Goal: Task Accomplishment & Management: Manage account settings

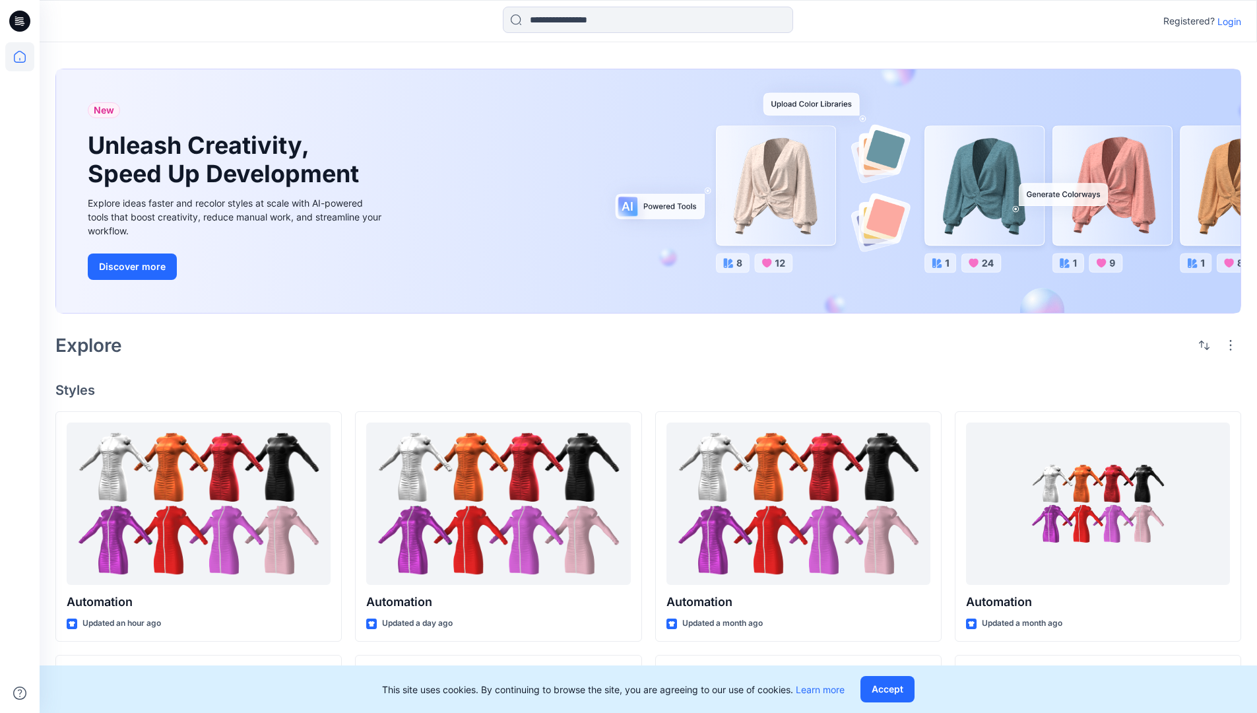
click at [1226, 21] on p "Login" at bounding box center [1230, 22] width 24 height 14
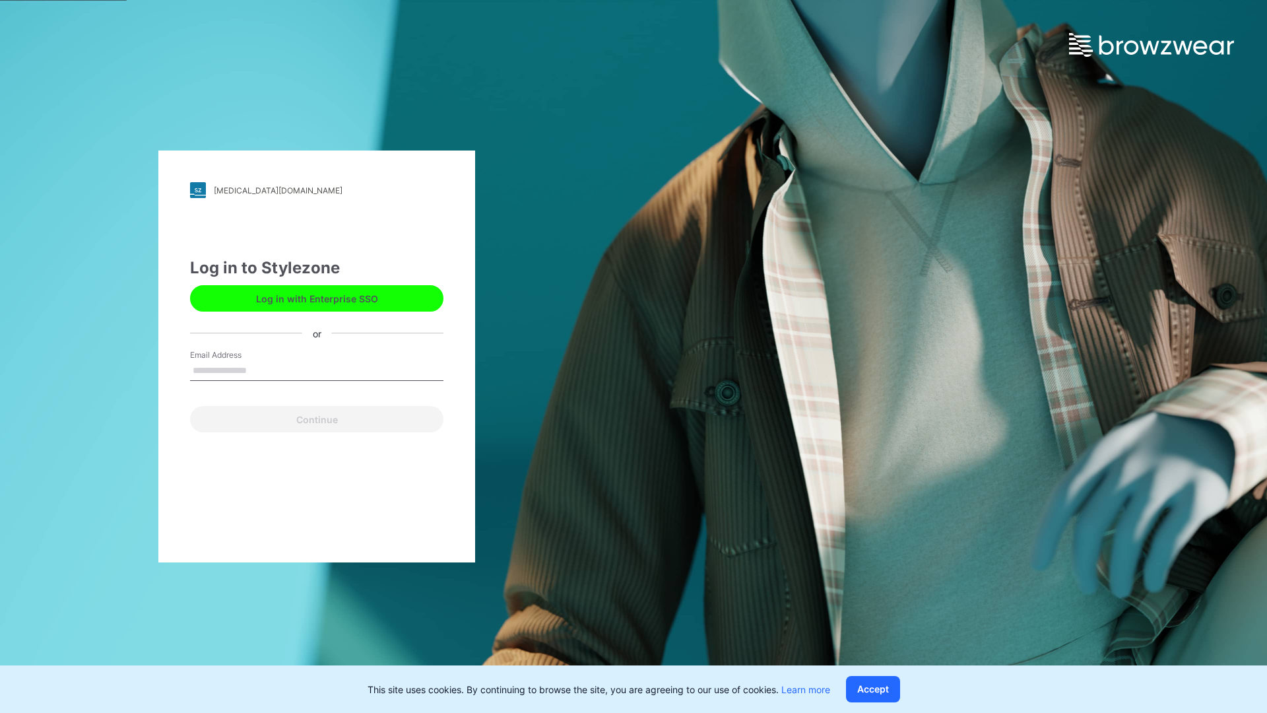
click at [261, 370] on input "Email Address" at bounding box center [316, 371] width 253 height 20
type input "**********"
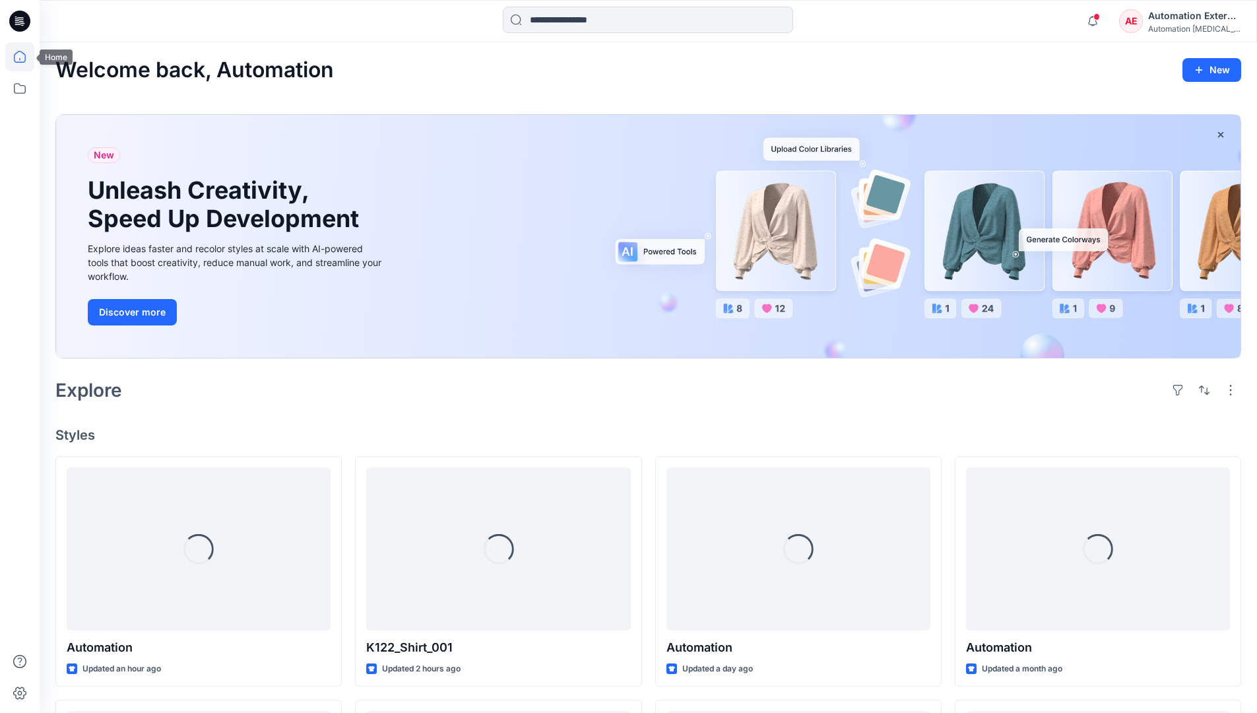
click at [25, 57] on icon at bounding box center [20, 57] width 12 height 12
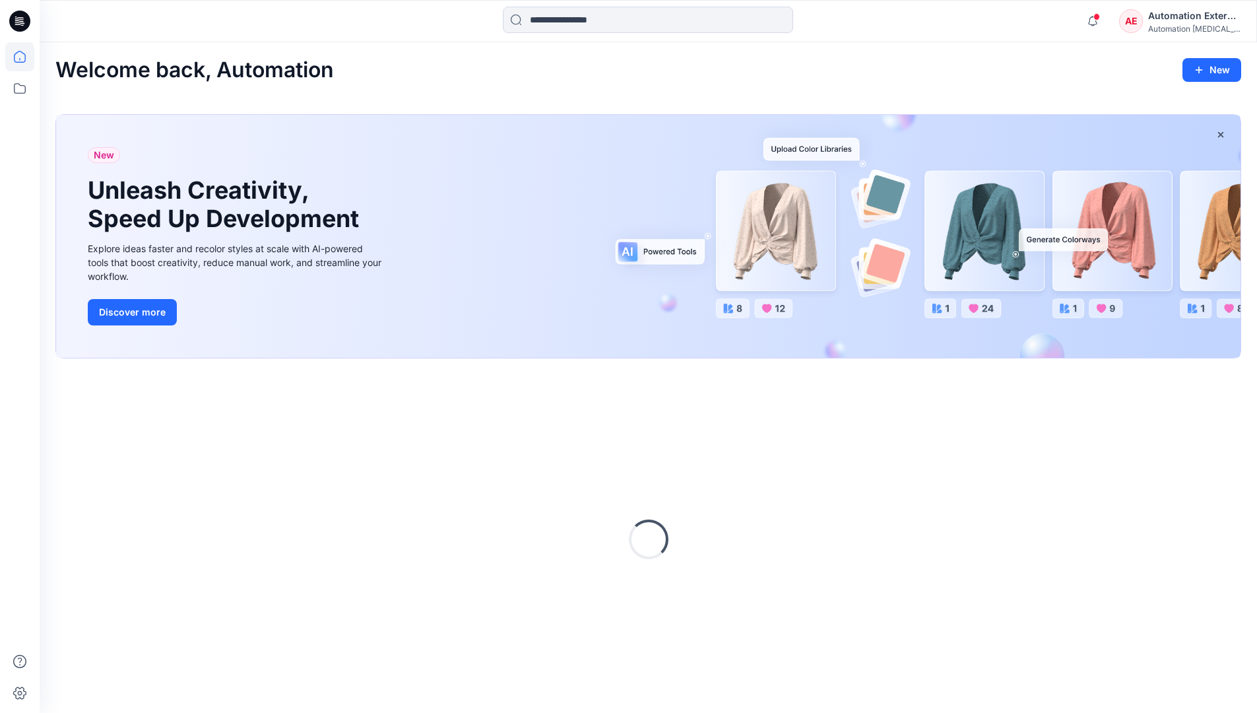
click at [1149, 22] on div "Automation External" at bounding box center [1194, 16] width 92 height 16
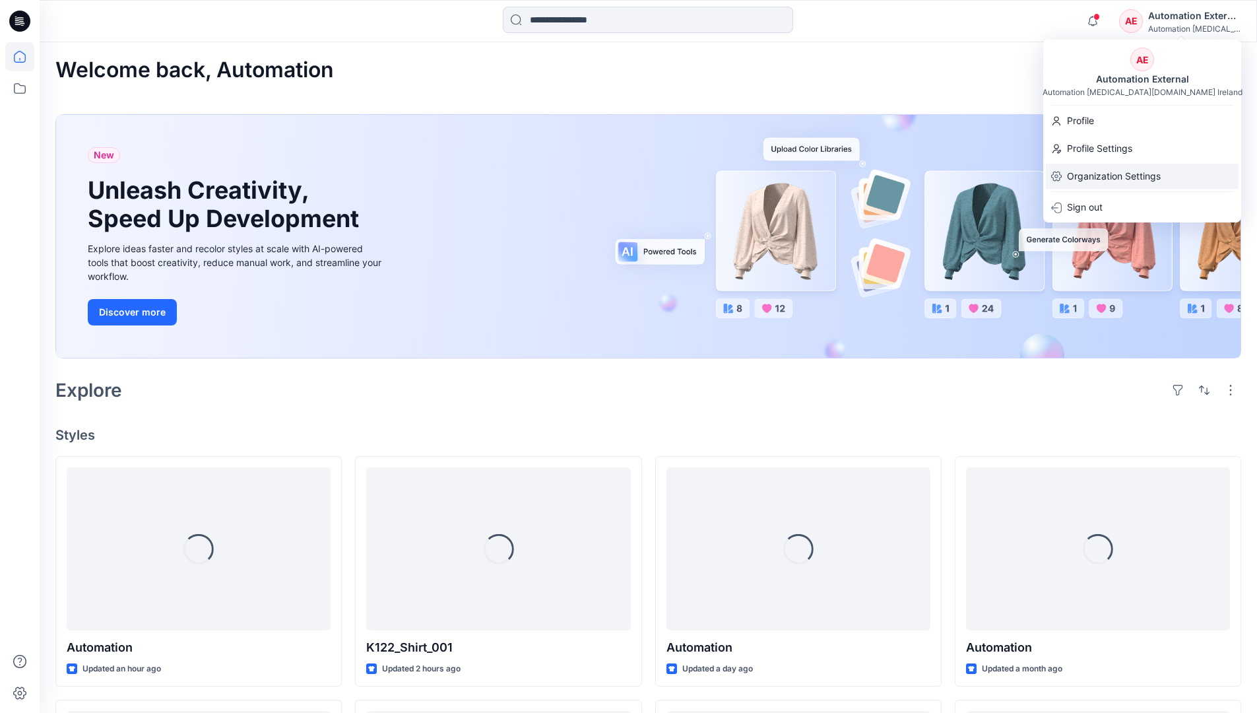
click at [1105, 169] on p "Organization Settings" at bounding box center [1114, 176] width 94 height 25
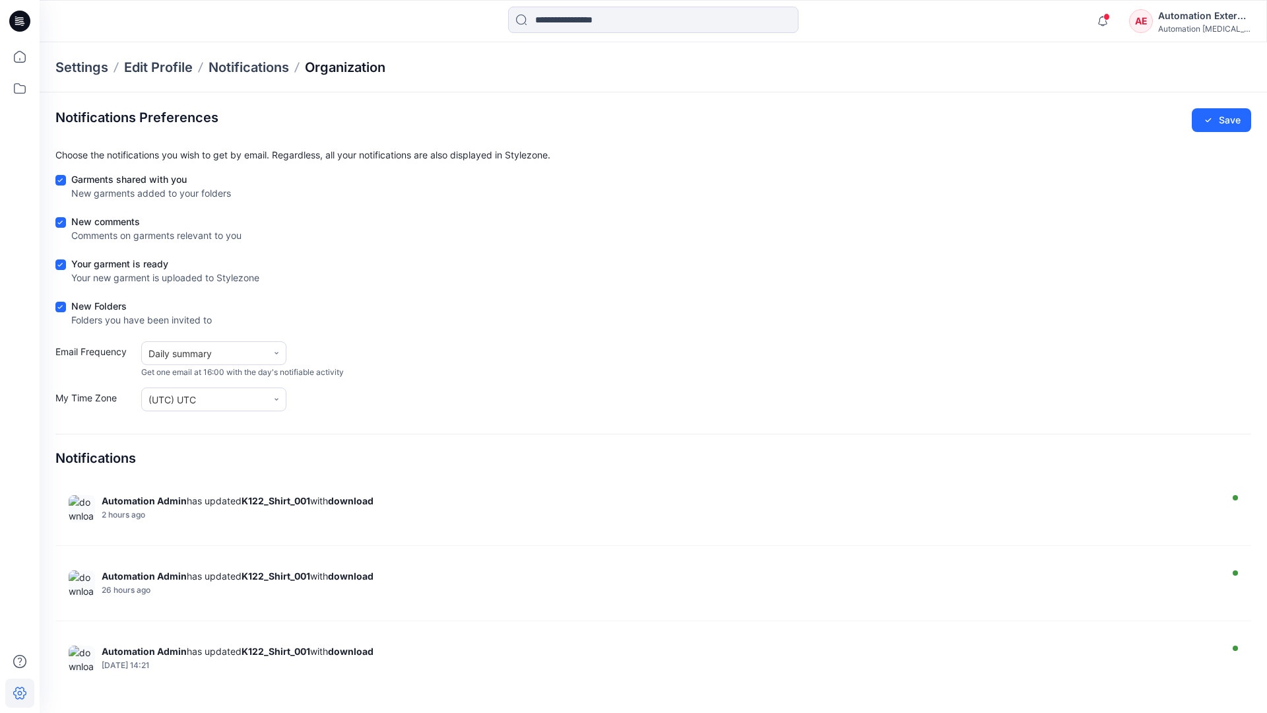
click at [370, 69] on p "Organization" at bounding box center [345, 67] width 81 height 18
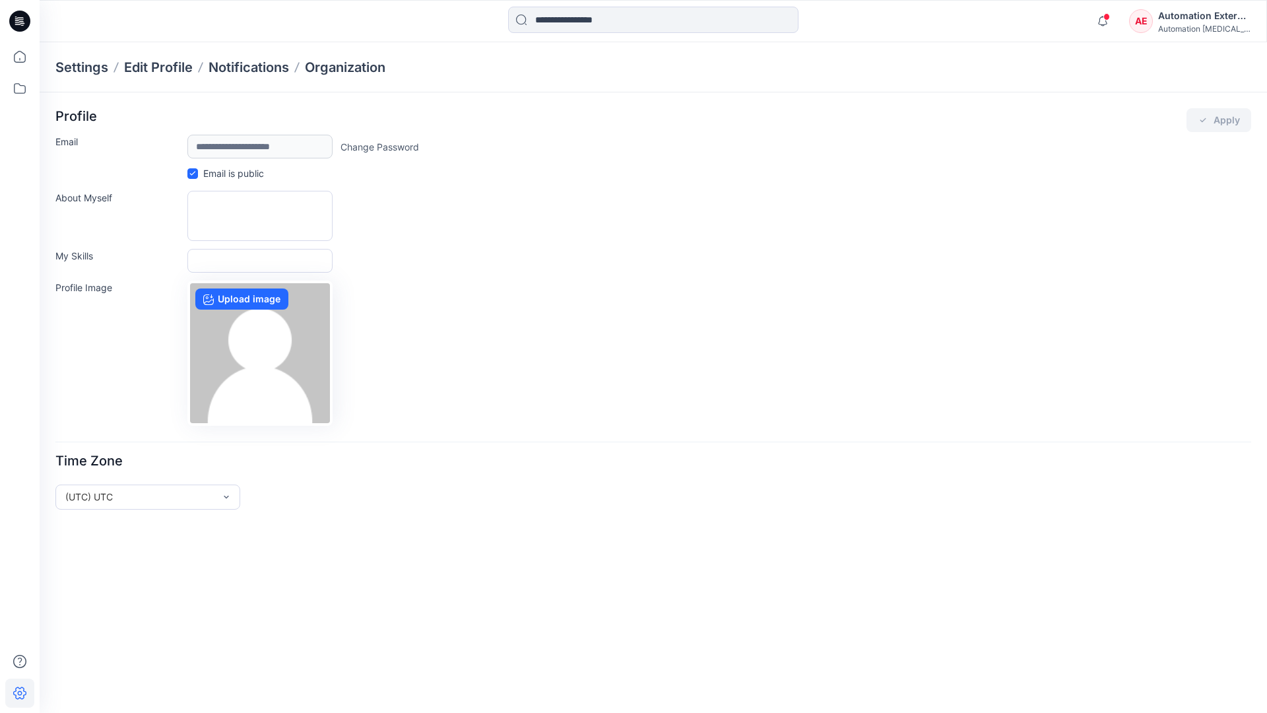
click at [1205, 20] on div "Automation External" at bounding box center [1204, 16] width 92 height 16
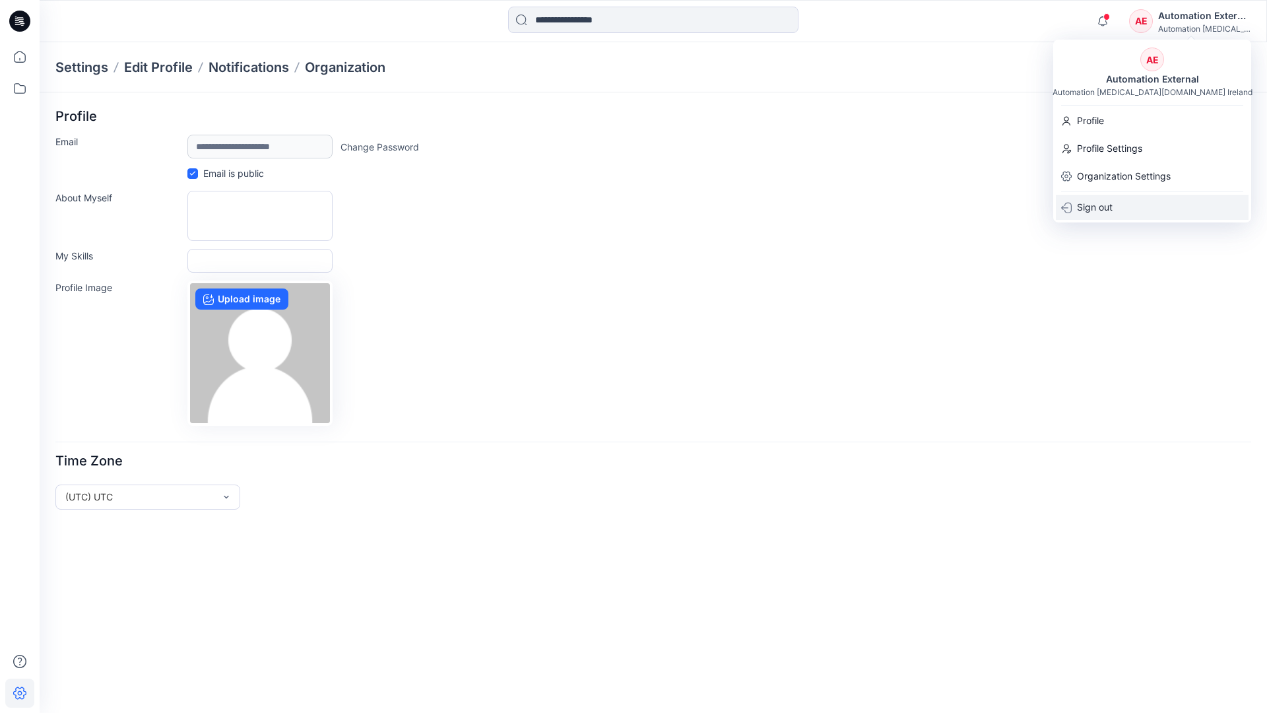
click at [1120, 205] on div "Sign out" at bounding box center [1152, 207] width 193 height 25
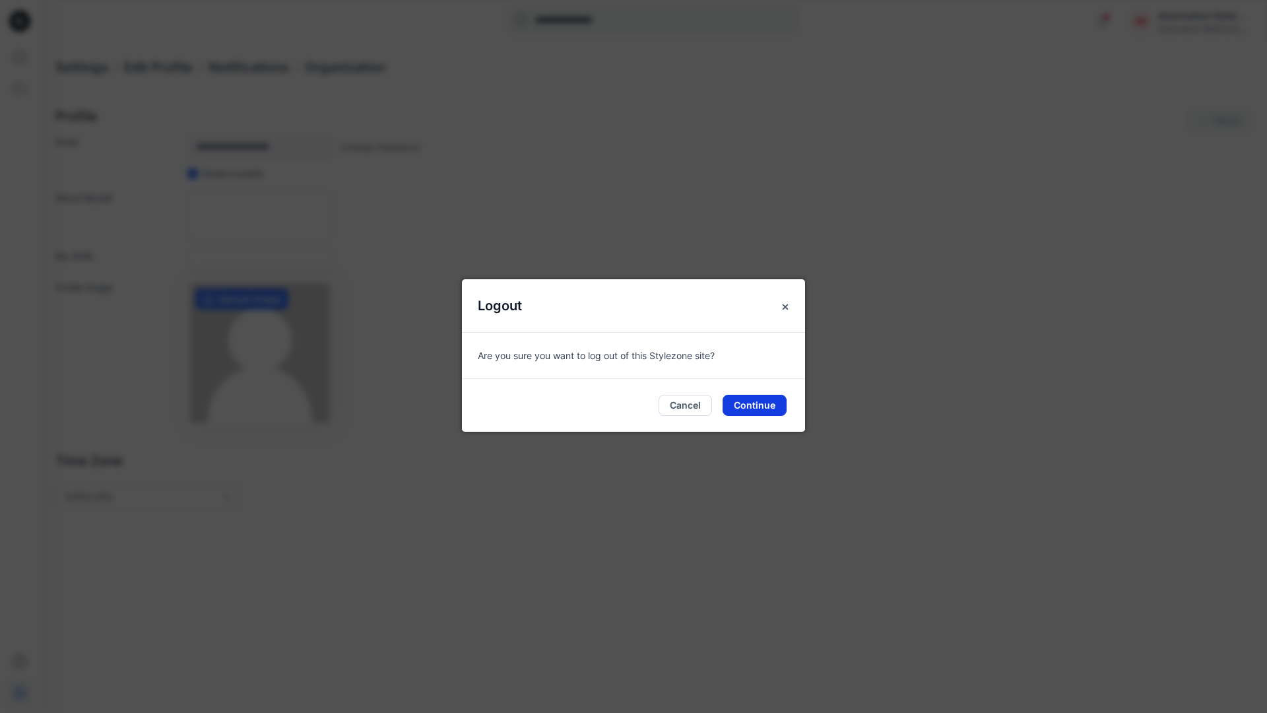
click at [763, 400] on button "Continue" at bounding box center [755, 405] width 64 height 21
